Goal: Find specific page/section: Find specific page/section

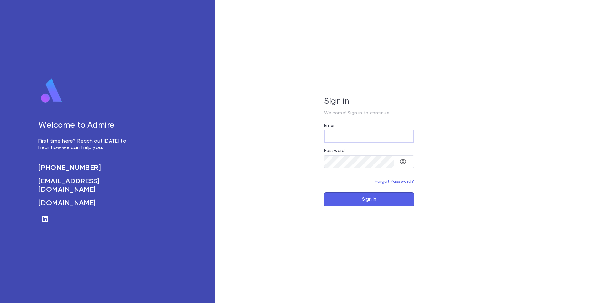
type input "**********"
click at [378, 201] on button "Sign In" at bounding box center [369, 199] width 90 height 14
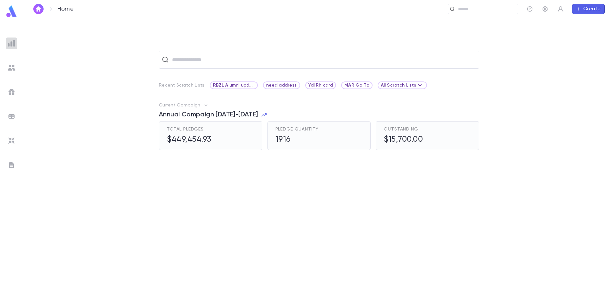
click at [10, 40] on img at bounding box center [12, 43] width 8 height 8
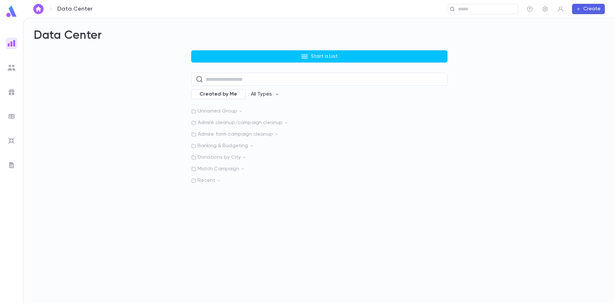
click at [10, 67] on img at bounding box center [12, 68] width 8 height 8
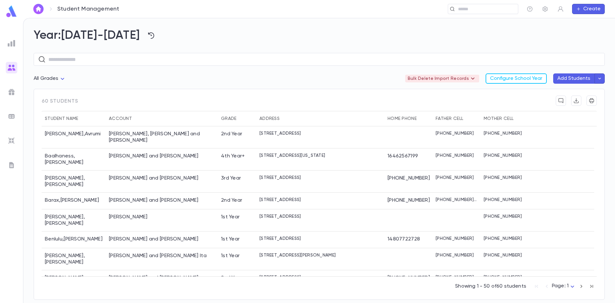
click at [15, 45] on img at bounding box center [12, 43] width 8 height 8
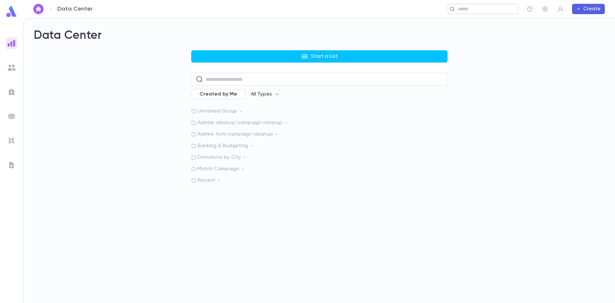
click at [474, 12] on div "​" at bounding box center [483, 9] width 70 height 10
click at [272, 10] on input "text" at bounding box center [360, 9] width 309 height 6
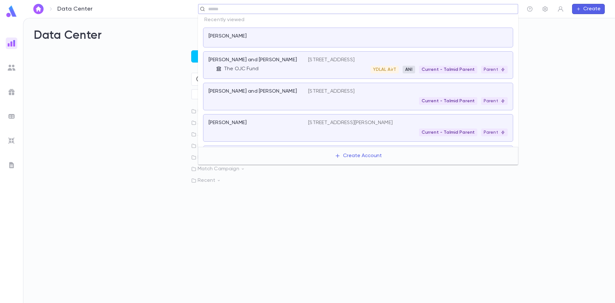
click at [132, 115] on div "Start a List ​ Created by Me All Types Unnamed Group Admire cleanup/campaign cl…" at bounding box center [319, 116] width 571 height 133
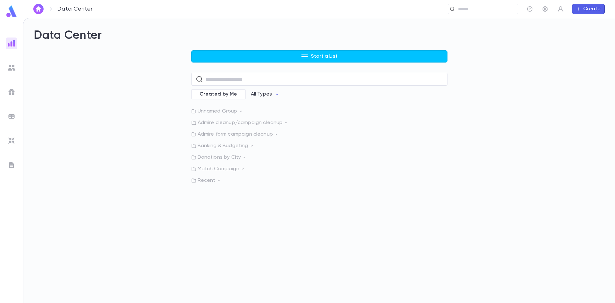
click at [10, 138] on img at bounding box center [12, 141] width 8 height 8
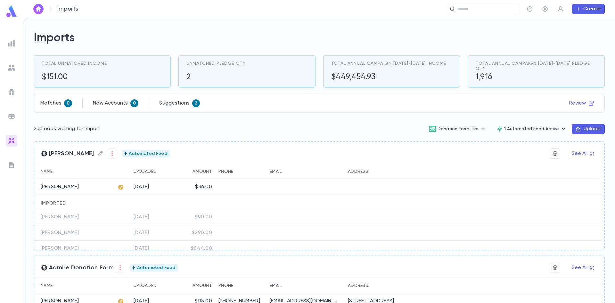
click at [12, 68] on img at bounding box center [12, 68] width 8 height 8
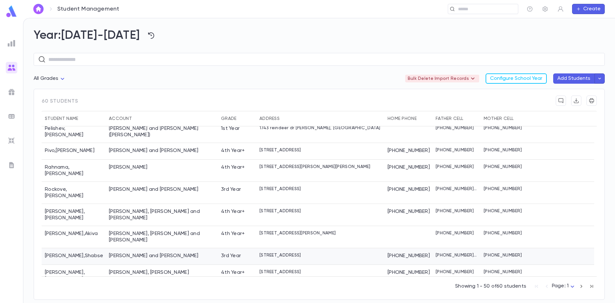
scroll to position [694, 0]
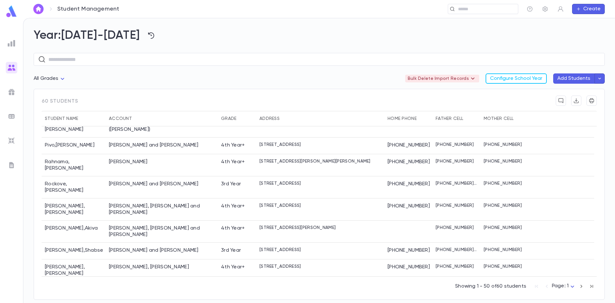
click at [586, 288] on button "button" at bounding box center [581, 286] width 10 height 10
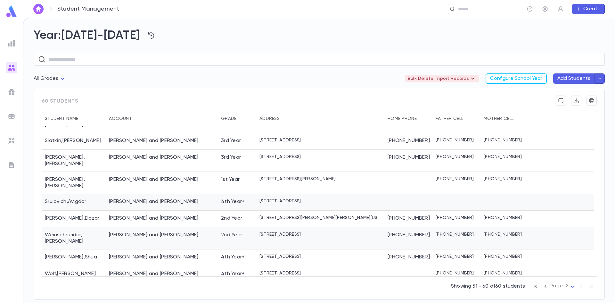
scroll to position [22, 0]
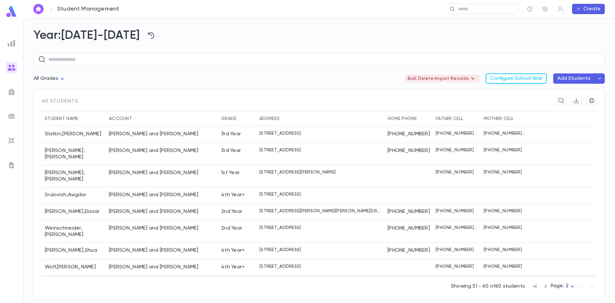
click at [242, 280] on div "4th Year+" at bounding box center [233, 283] width 24 height 6
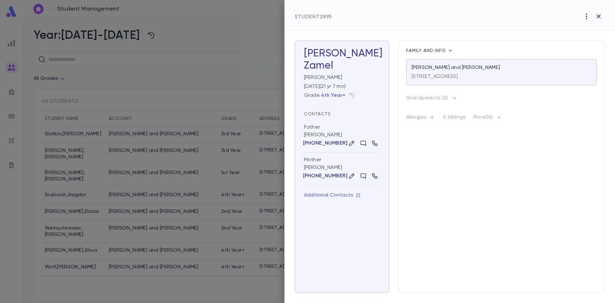
click at [231, 67] on div at bounding box center [307, 151] width 615 height 303
